Goal: Submit feedback/report problem

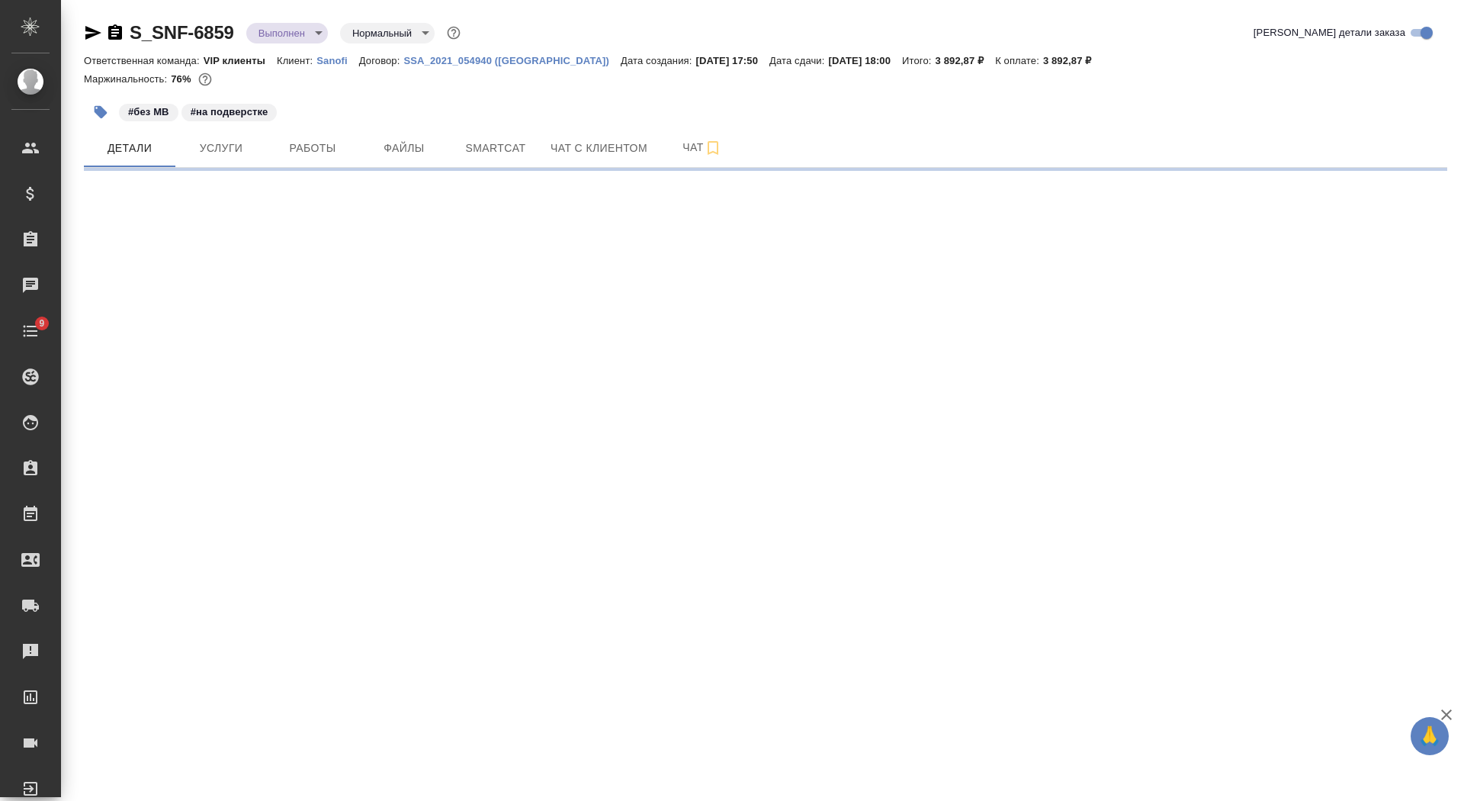
select select "RU"
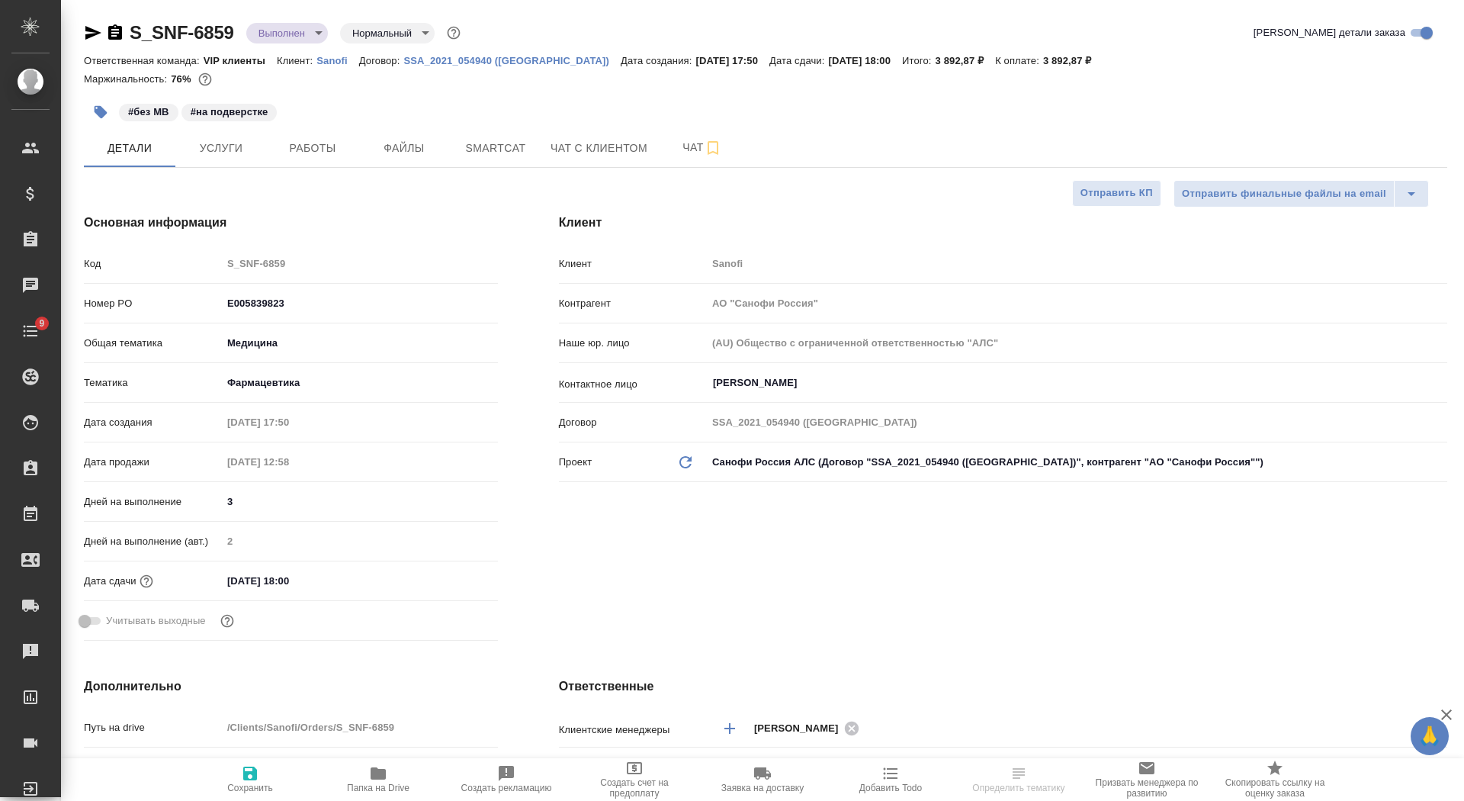
type textarea "x"
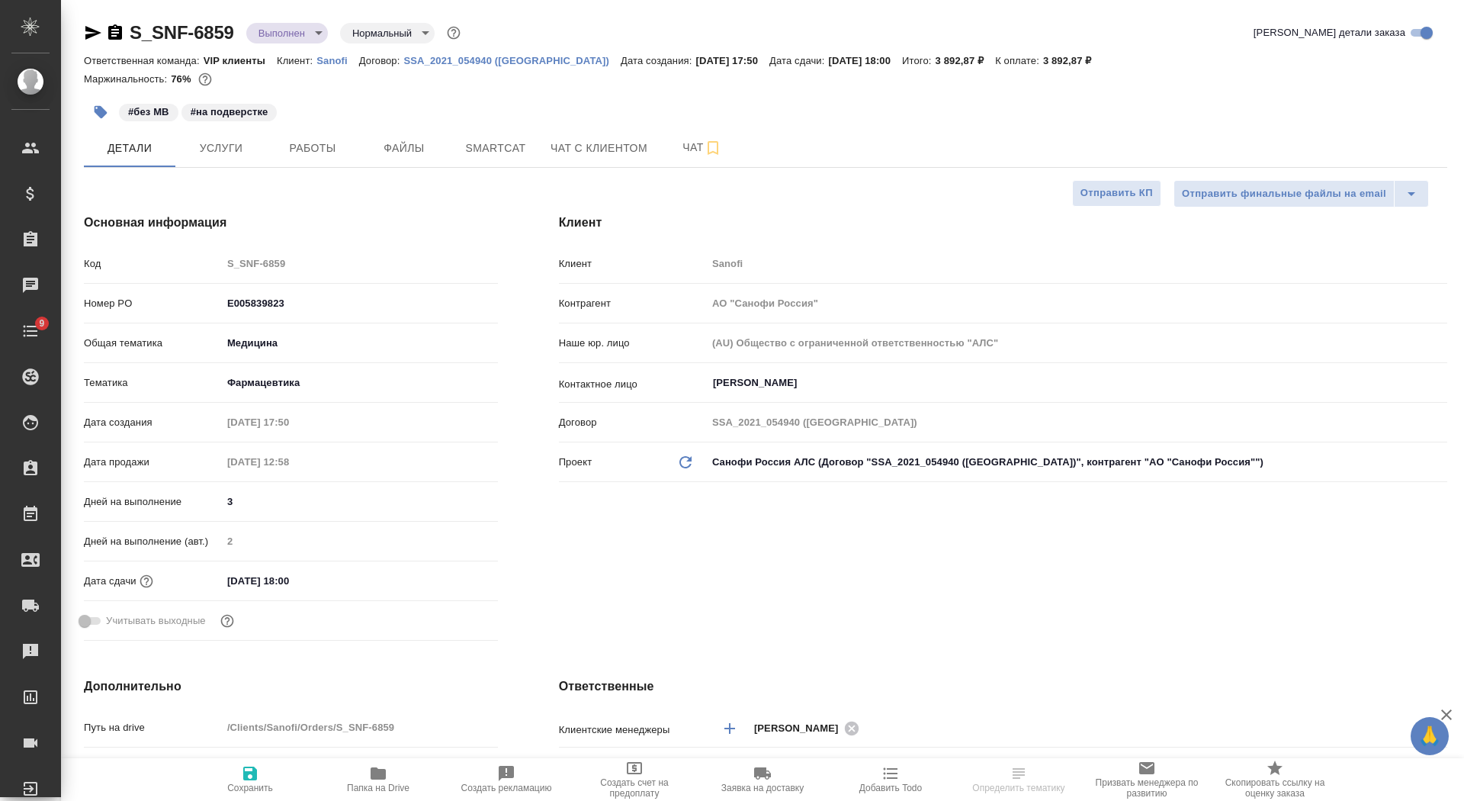
type textarea "x"
click at [119, 32] on icon "button" at bounding box center [115, 31] width 14 height 15
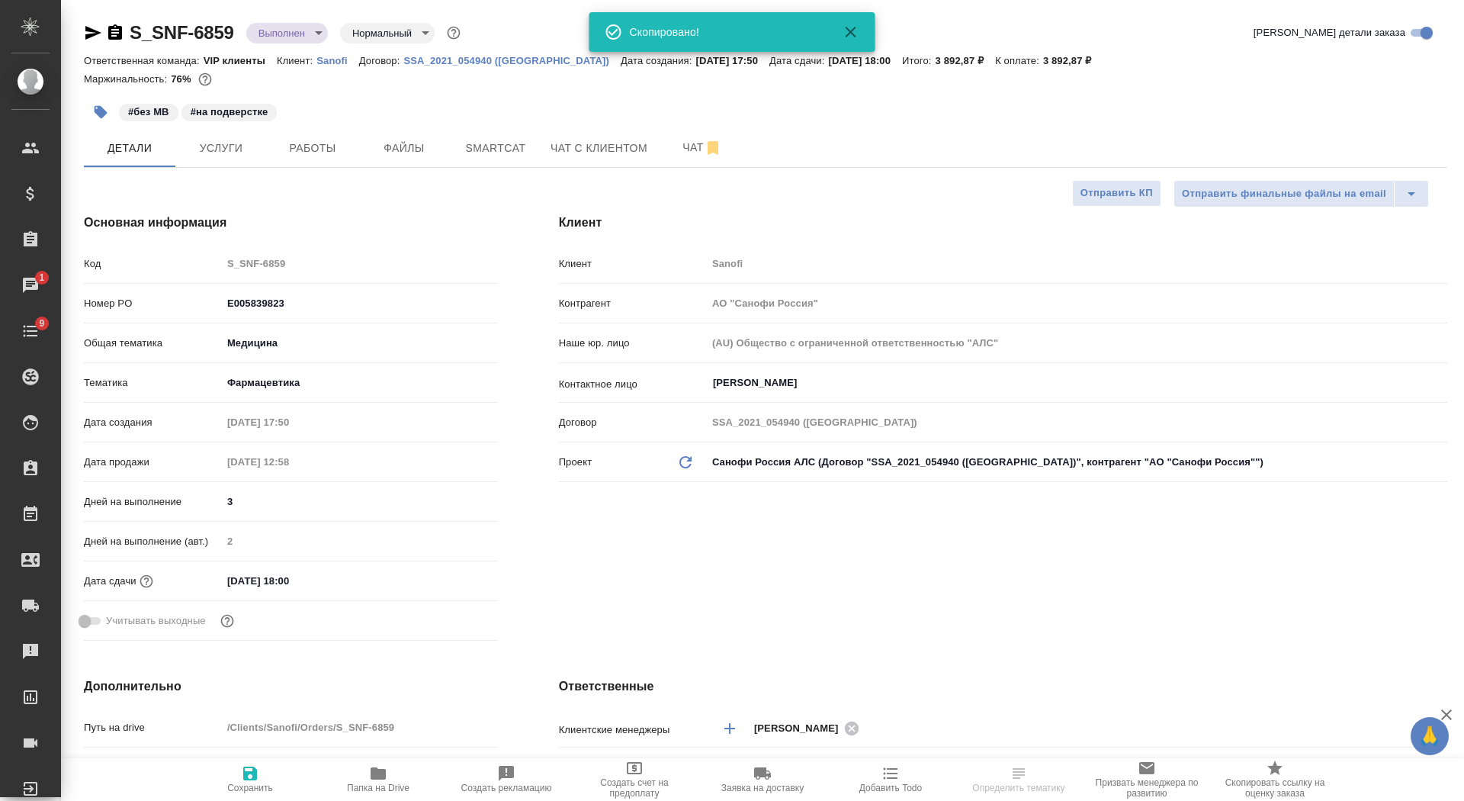
select select "RU"
type textarea "x"
